Goal: Task Accomplishment & Management: Manage account settings

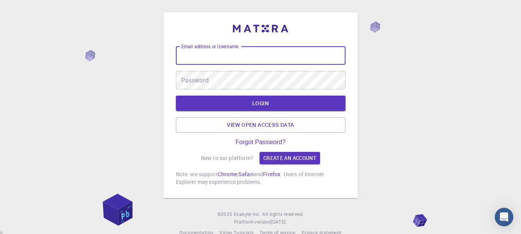
click at [232, 59] on input "Email address or Username" at bounding box center [261, 55] width 170 height 19
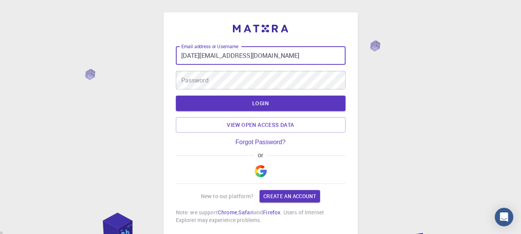
click at [245, 55] on input "bhadra.jay09@gmail.com" at bounding box center [261, 55] width 170 height 19
type input "bhadra.jay09@gmail.com"
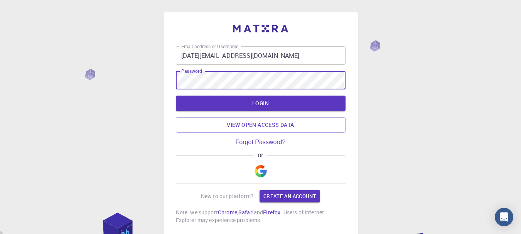
click at [176, 96] on button "LOGIN" at bounding box center [261, 103] width 170 height 15
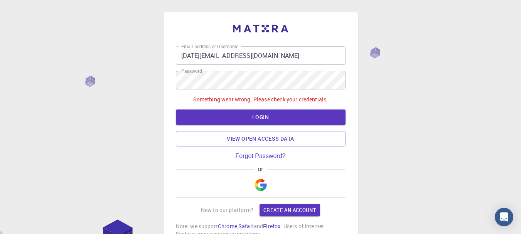
click at [264, 101] on p "Something went wrong. Please check your credentials." at bounding box center [260, 100] width 135 height 8
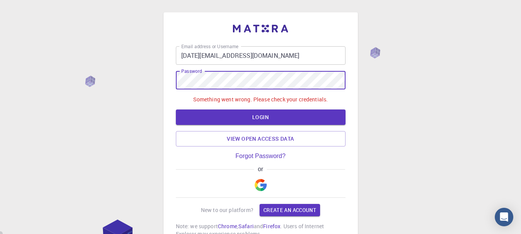
scroll to position [51, 0]
